Goal: Transaction & Acquisition: Obtain resource

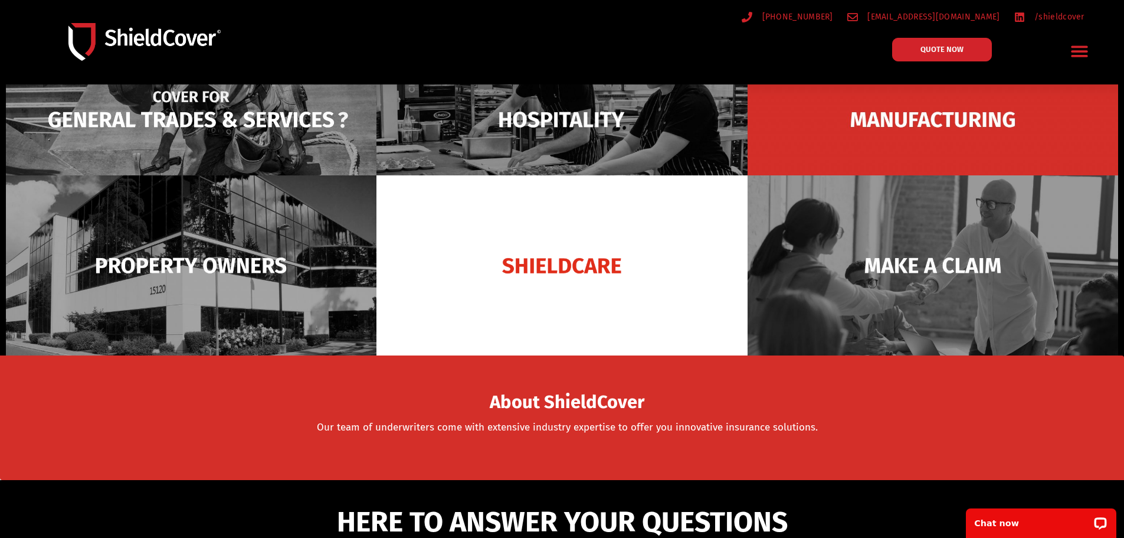
click at [223, 116] on img at bounding box center [191, 120] width 371 height 180
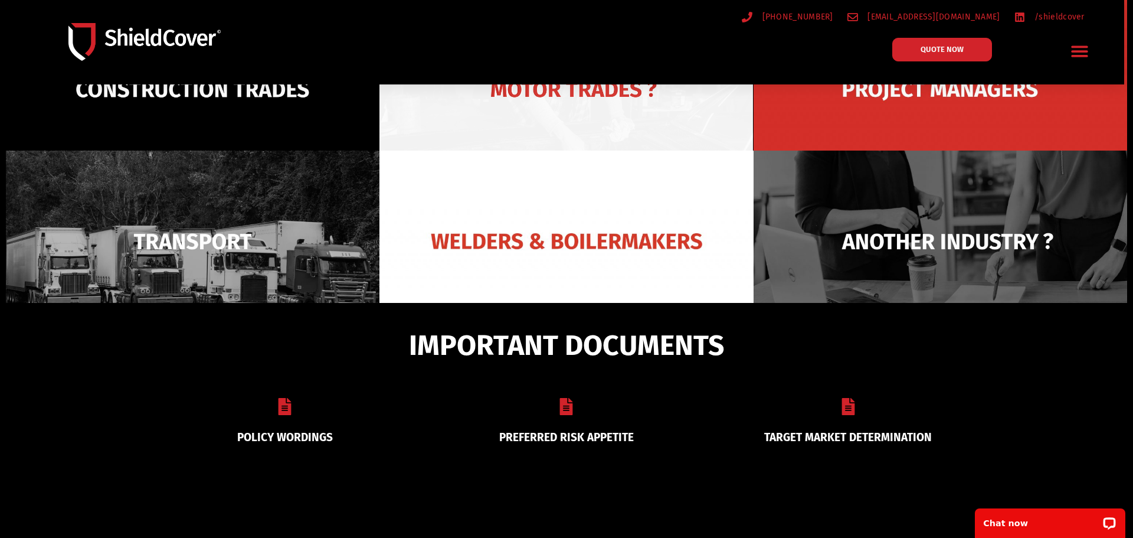
click at [604, 129] on img at bounding box center [566, 89] width 374 height 181
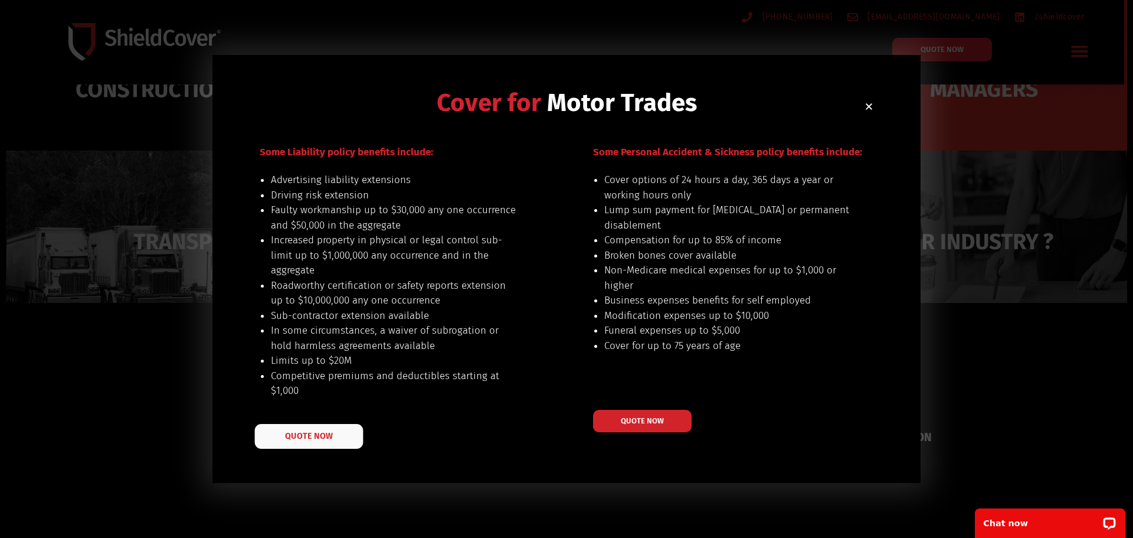
click at [286, 438] on span "QUOTE NOW" at bounding box center [308, 435] width 47 height 8
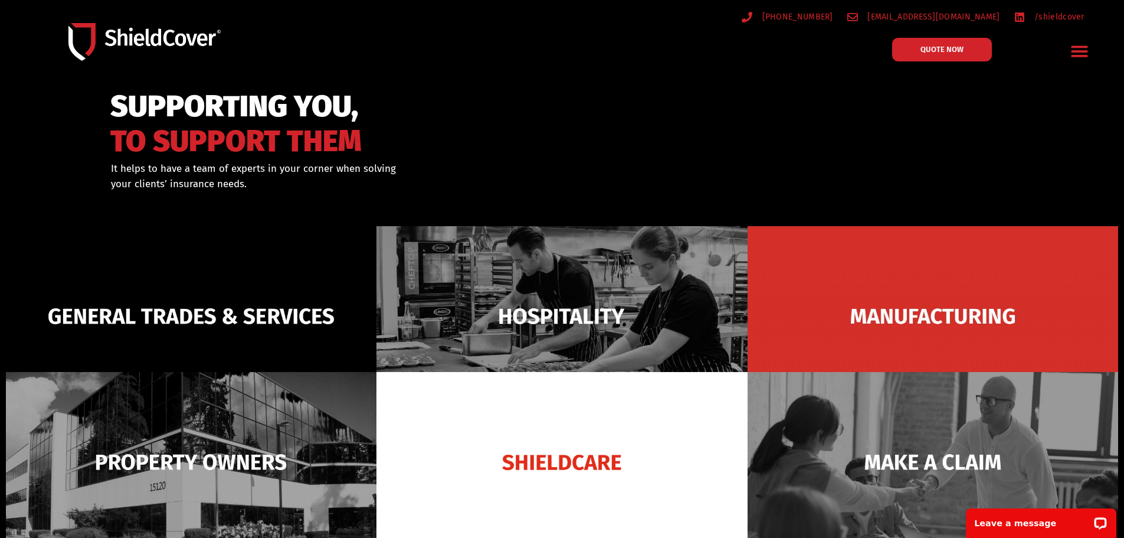
click at [1080, 53] on icon "Menu Toggle" at bounding box center [1080, 51] width 17 height 11
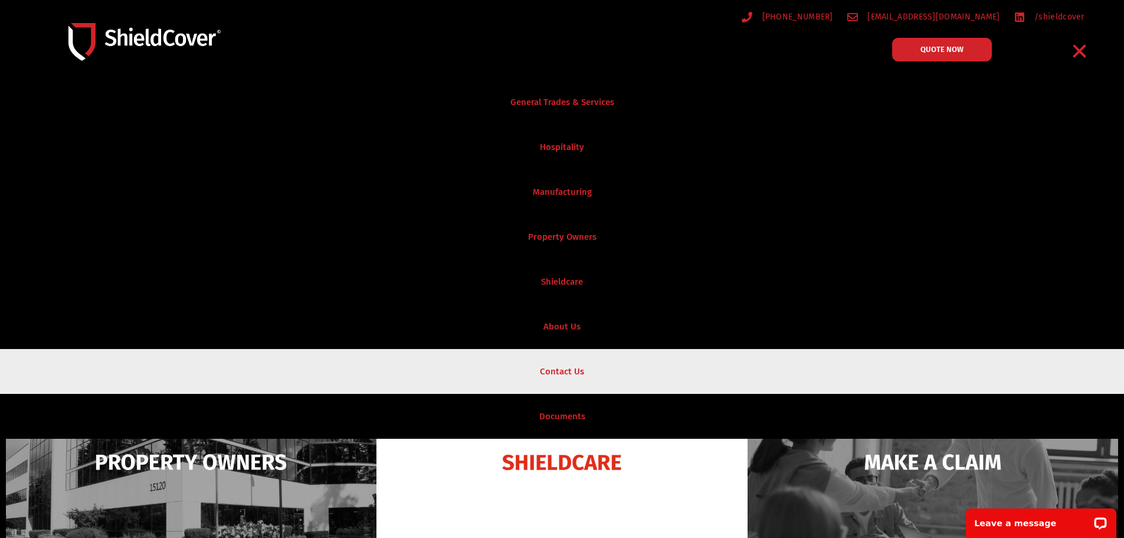
click at [588, 373] on link "Contact Us" at bounding box center [562, 371] width 1124 height 45
